Goal: Transaction & Acquisition: Purchase product/service

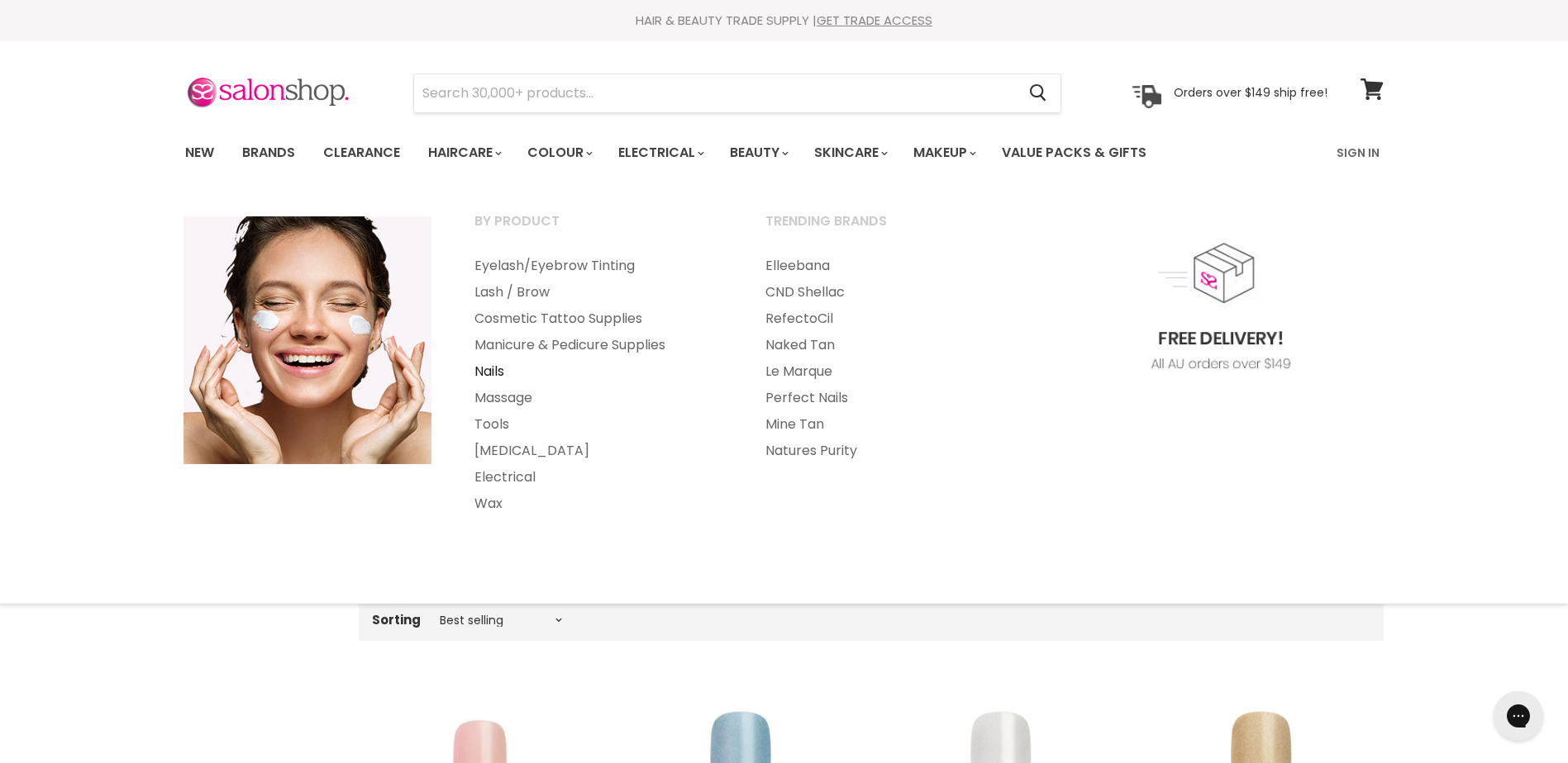
click at [496, 372] on link "Nails" at bounding box center [598, 371] width 288 height 27
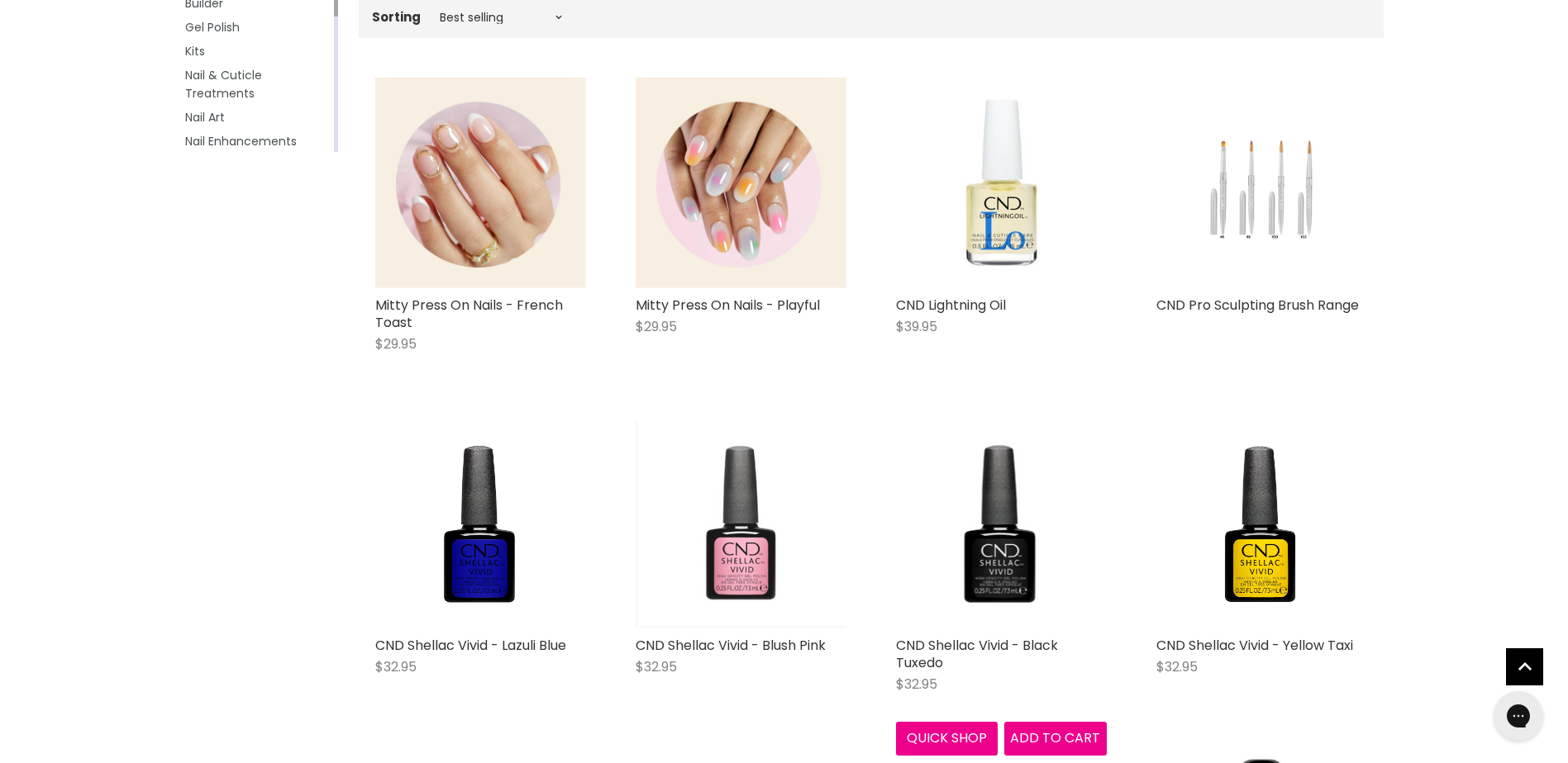
scroll to position [495, 0]
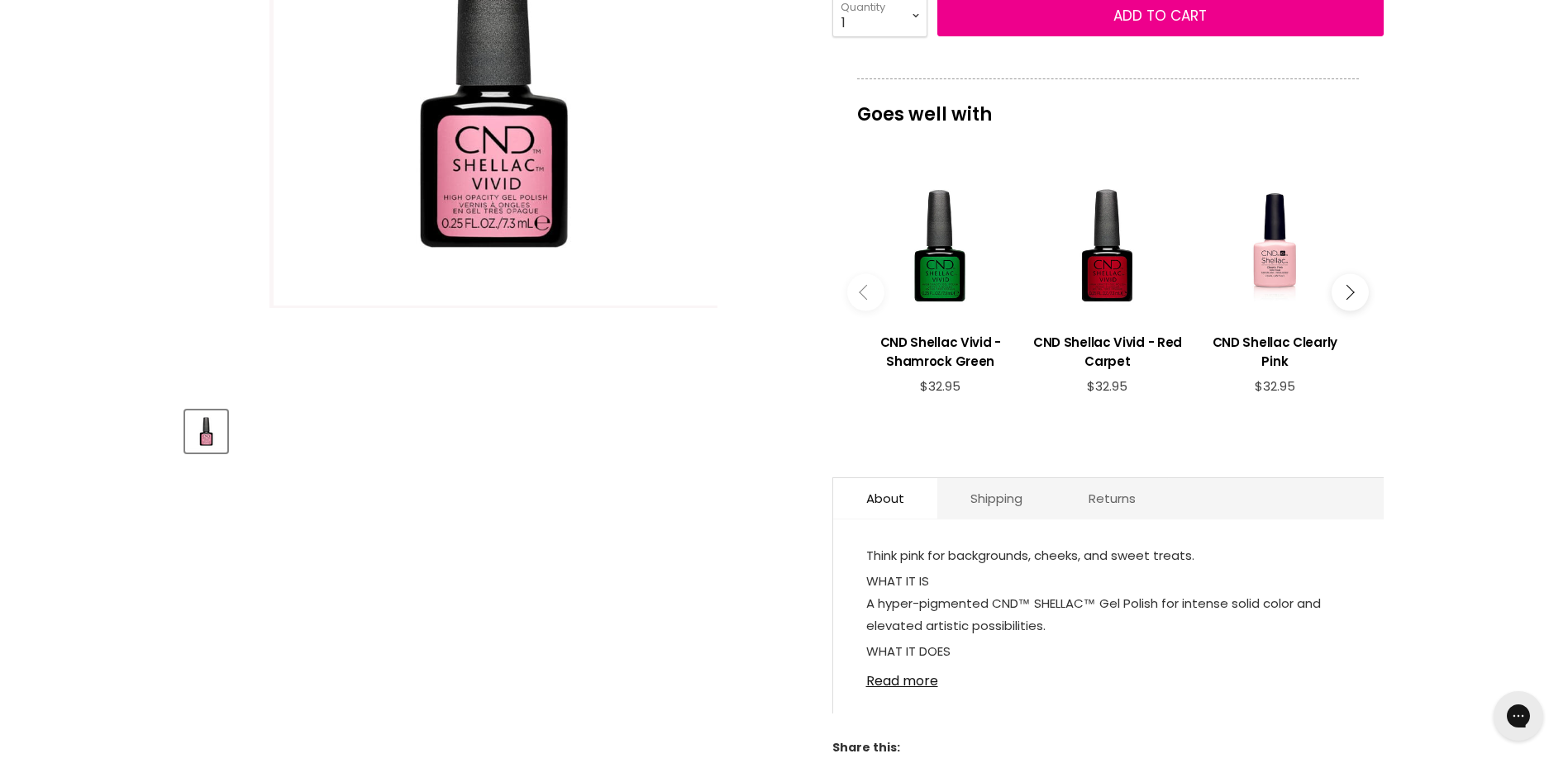
scroll to position [331, 0]
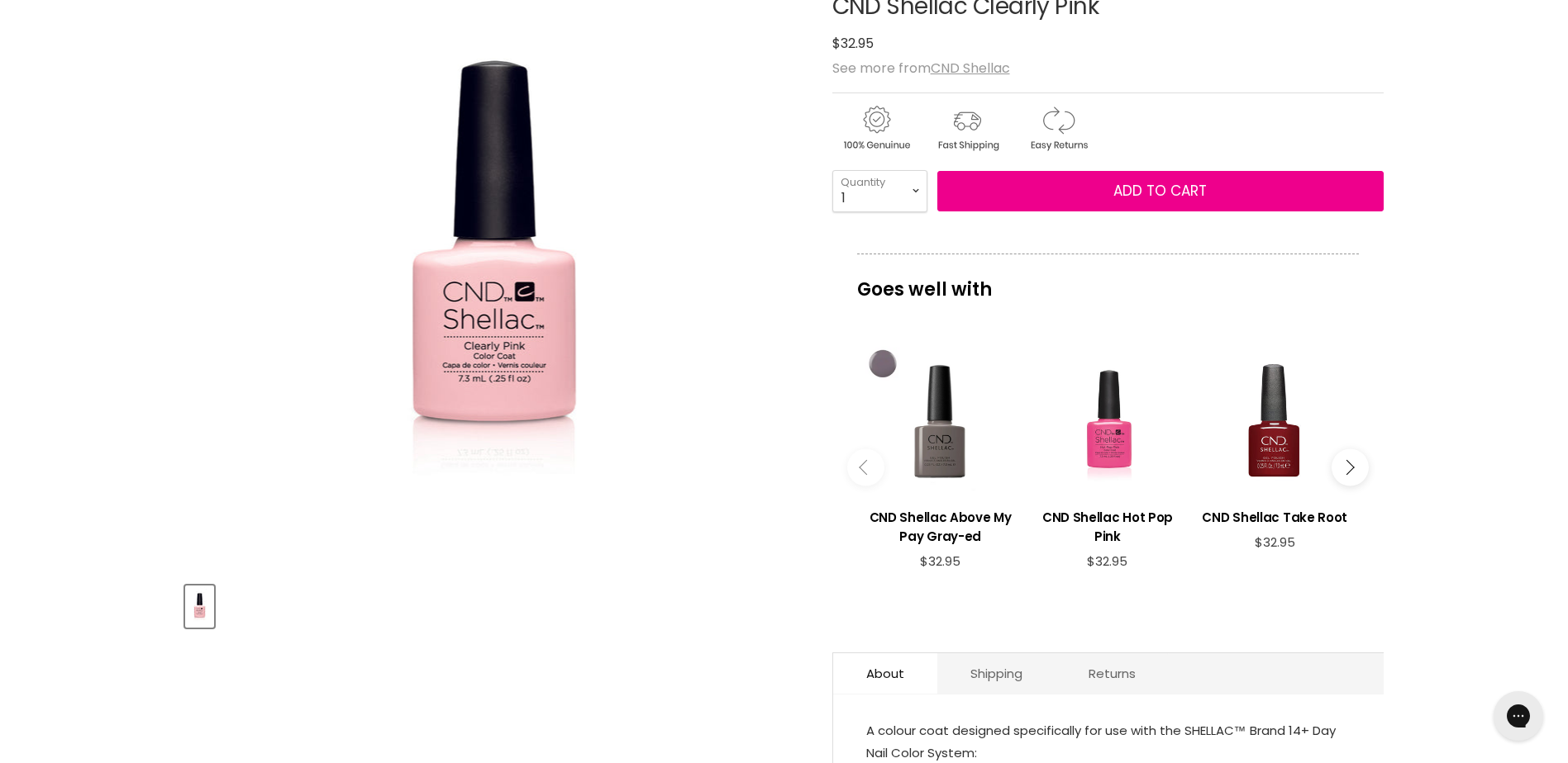
scroll to position [248, 0]
click at [1349, 472] on button "Main content" at bounding box center [1350, 467] width 37 height 37
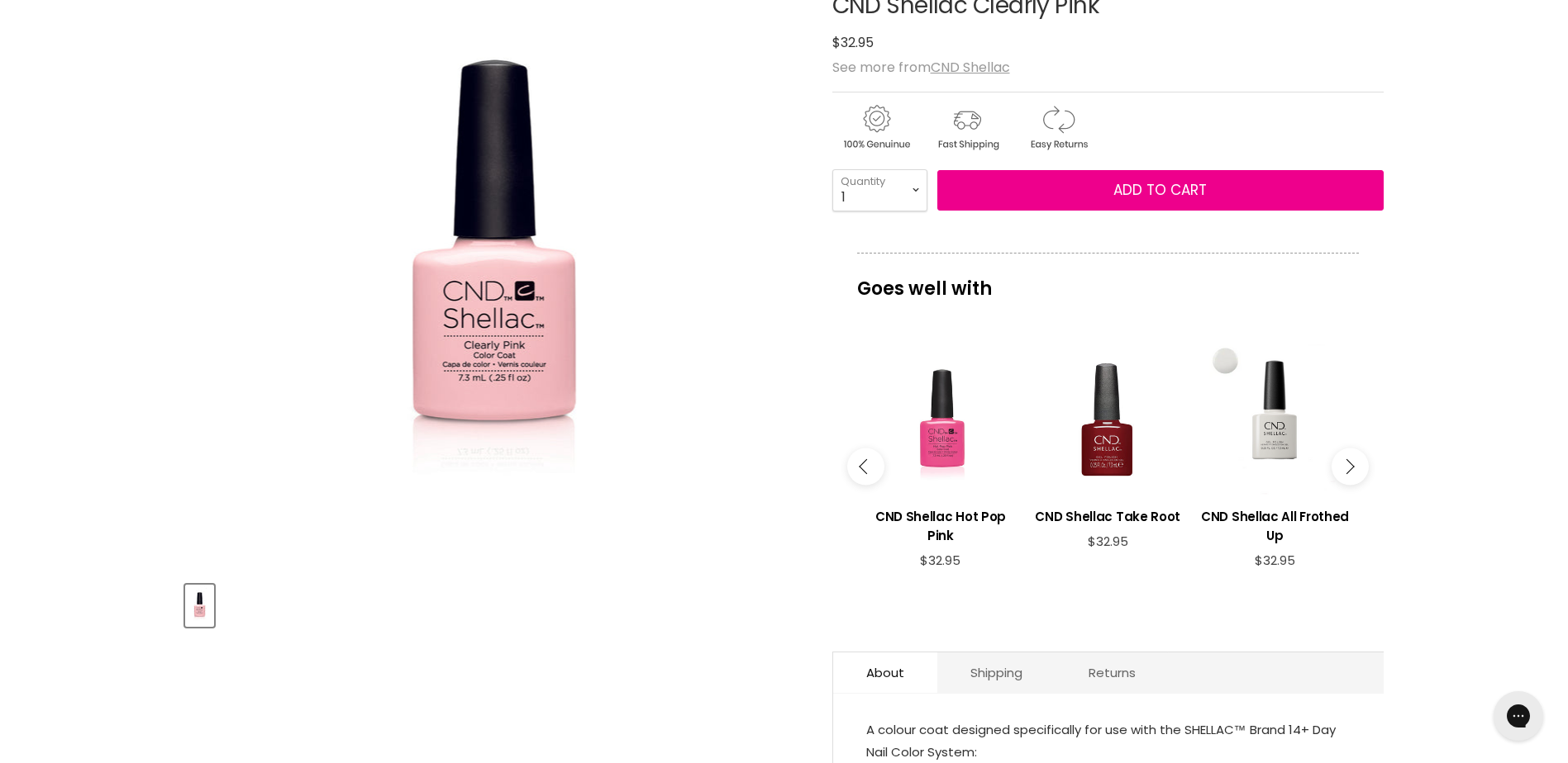
click at [1349, 472] on button "Main content" at bounding box center [1350, 467] width 37 height 37
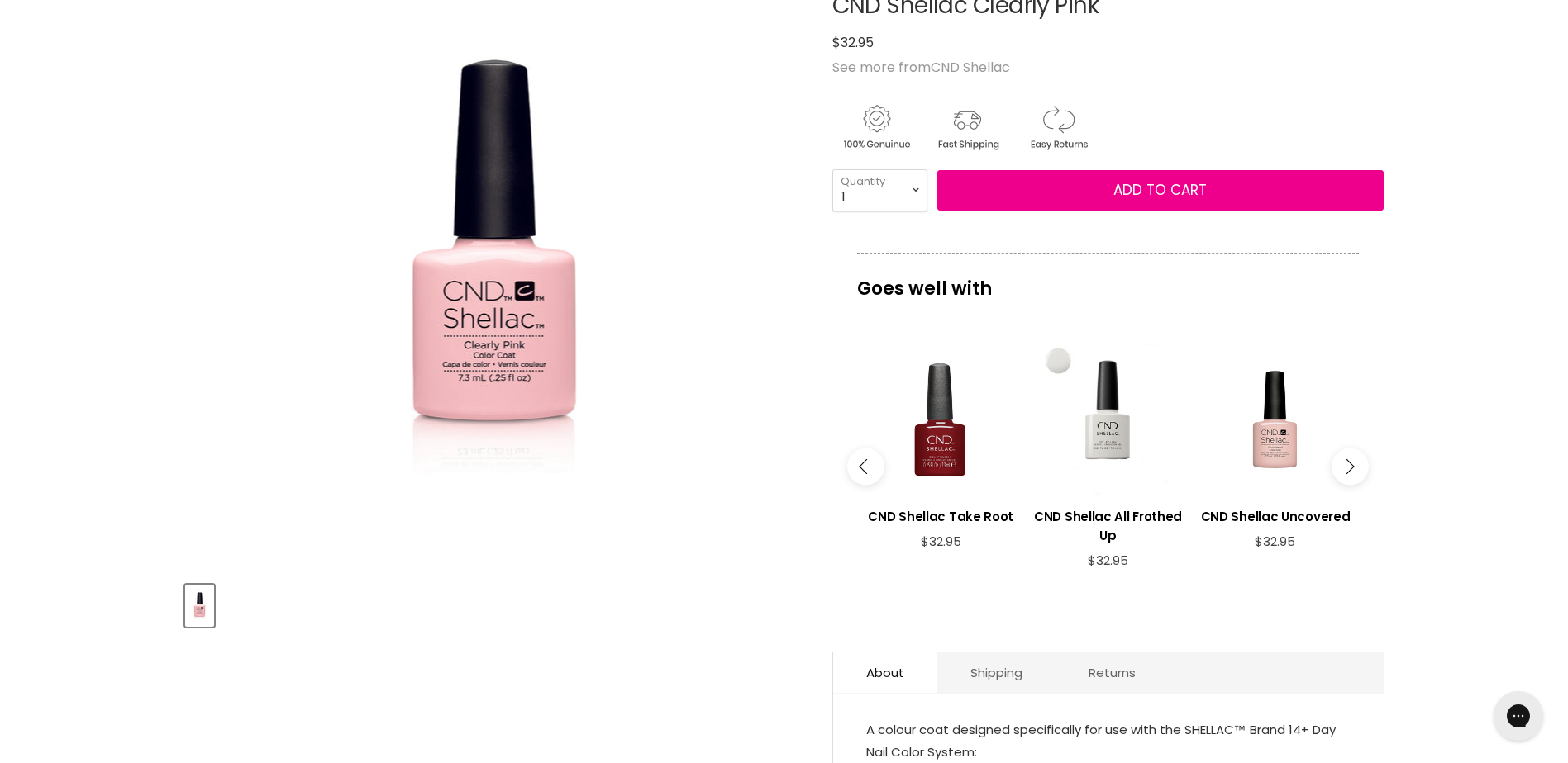
click at [1349, 472] on button "Main content" at bounding box center [1350, 467] width 37 height 37
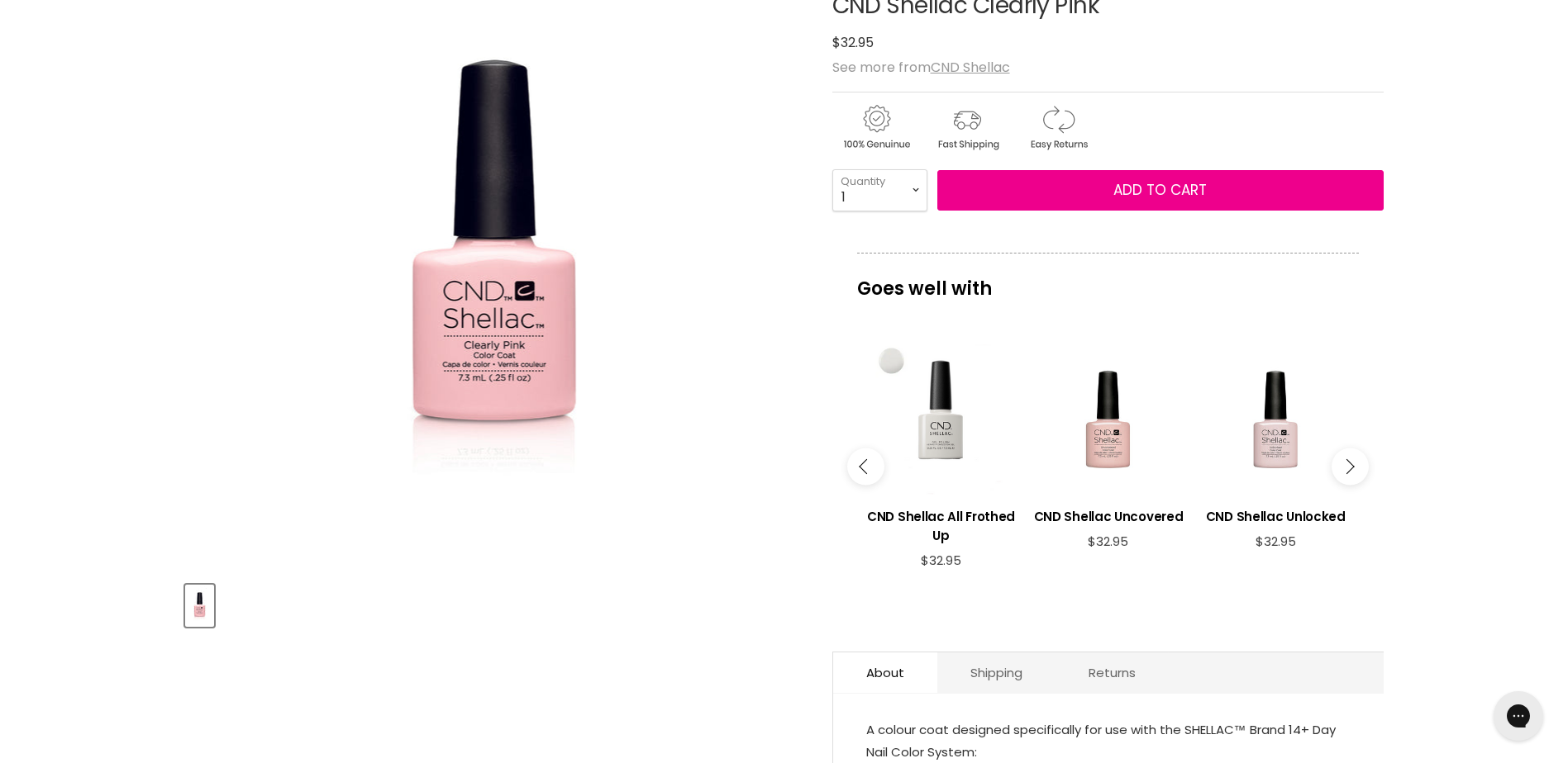
click at [1349, 472] on button "Main content" at bounding box center [1350, 467] width 37 height 37
